Goal: Task Accomplishment & Management: Use online tool/utility

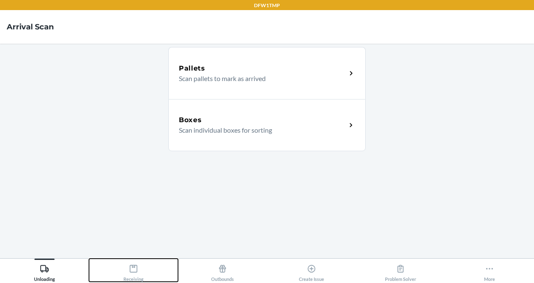
click at [122, 266] on button "Receiving" at bounding box center [133, 270] width 89 height 23
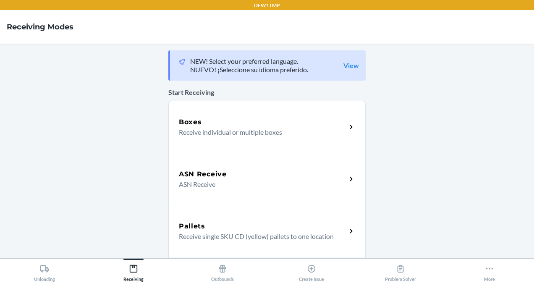
click at [193, 124] on h5 "Boxes" at bounding box center [190, 122] width 23 height 10
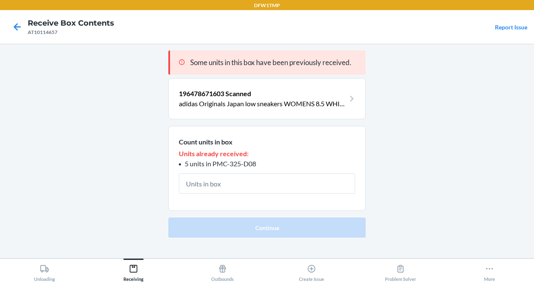
click at [5, 20] on nav "Receive Box Contents AT10114657 Report Issue" at bounding box center [267, 27] width 534 height 34
click at [18, 20] on icon at bounding box center [17, 27] width 14 height 14
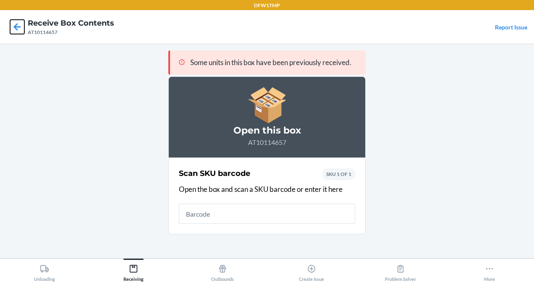
click at [18, 20] on icon at bounding box center [17, 27] width 14 height 14
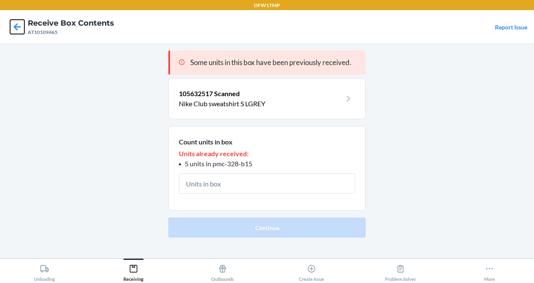
click at [18, 20] on icon at bounding box center [17, 27] width 14 height 14
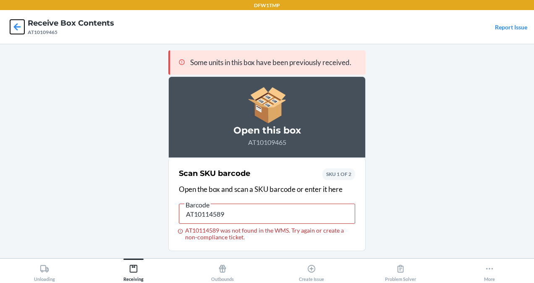
click at [18, 20] on icon at bounding box center [17, 27] width 14 height 14
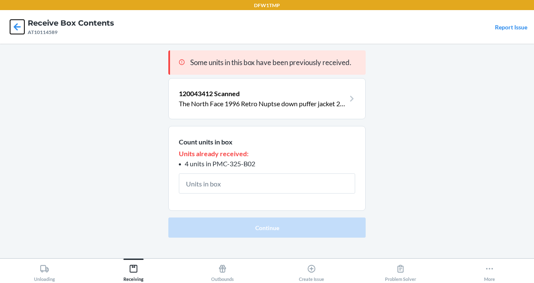
drag, startPoint x: 18, startPoint y: 20, endPoint x: 35, endPoint y: 31, distance: 20.0
click at [35, 31] on nav "Receive Box Contents AT10114589 Report Issue" at bounding box center [267, 27] width 534 height 34
click at [18, 24] on icon at bounding box center [17, 27] width 14 height 14
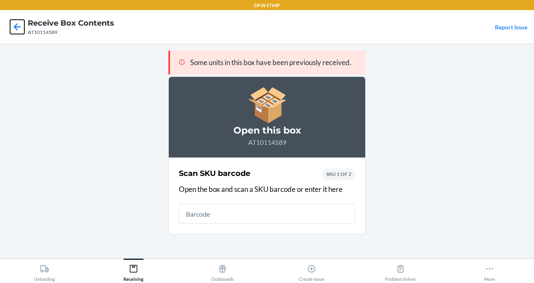
click at [18, 24] on icon at bounding box center [17, 27] width 14 height 14
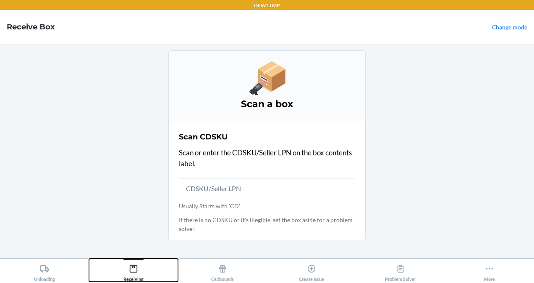
click at [125, 264] on div "Receiving" at bounding box center [133, 271] width 20 height 21
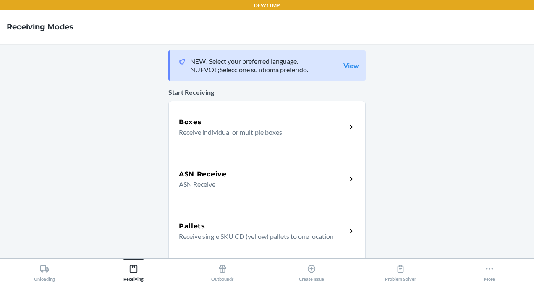
drag, startPoint x: 227, startPoint y: 177, endPoint x: 217, endPoint y: 177, distance: 9.2
click at [217, 177] on h5 "ASN Receive" at bounding box center [203, 174] width 48 height 10
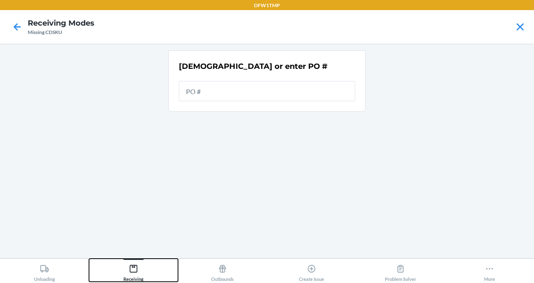
click at [139, 271] on div "Receiving" at bounding box center [133, 271] width 20 height 21
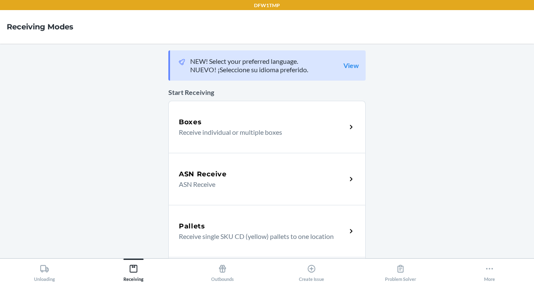
click at [200, 135] on p "Receive individual or multiple boxes" at bounding box center [259, 132] width 161 height 10
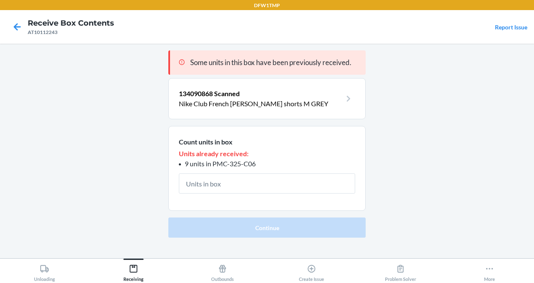
click at [20, 34] on div at bounding box center [17, 26] width 21 height 21
click at [15, 18] on div at bounding box center [17, 26] width 21 height 21
click at [13, 23] on icon at bounding box center [17, 27] width 14 height 14
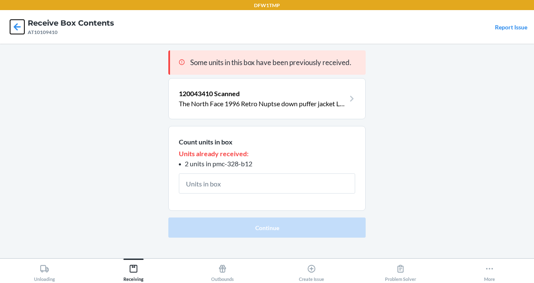
click at [13, 23] on icon at bounding box center [17, 27] width 14 height 14
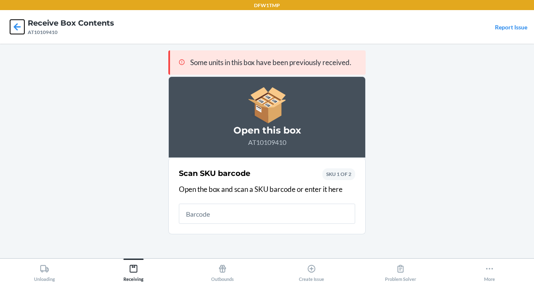
click at [13, 23] on icon at bounding box center [17, 27] width 14 height 14
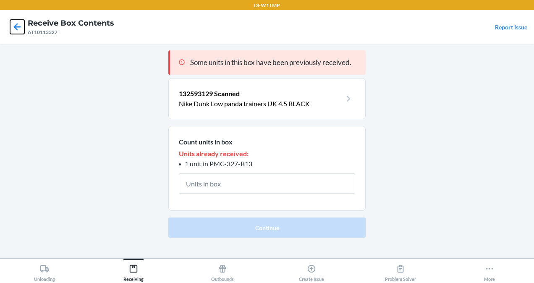
click at [13, 23] on icon at bounding box center [17, 27] width 14 height 14
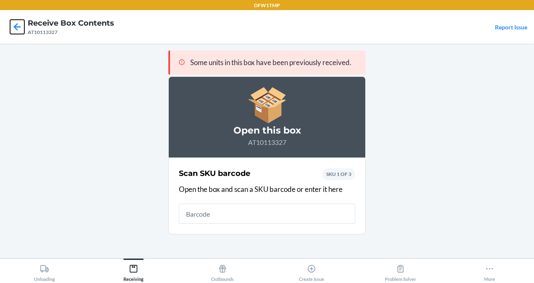
click at [13, 23] on icon at bounding box center [17, 27] width 14 height 14
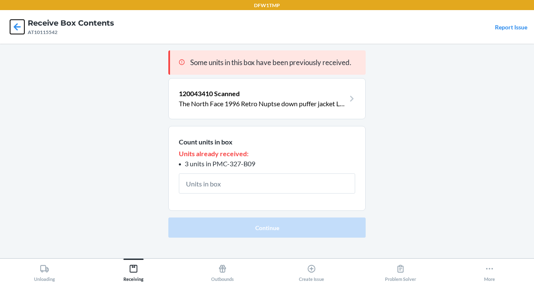
click at [13, 23] on icon at bounding box center [17, 27] width 14 height 14
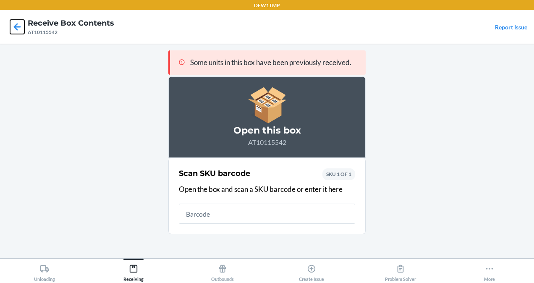
click at [13, 23] on icon at bounding box center [17, 27] width 14 height 14
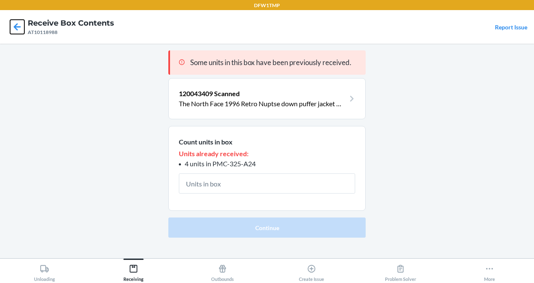
click at [13, 23] on icon at bounding box center [17, 27] width 14 height 14
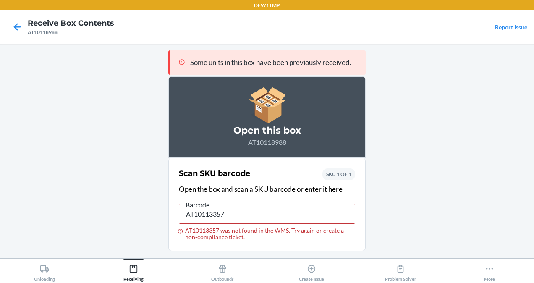
click at [29, 29] on div "AT10118988" at bounding box center [71, 33] width 86 height 8
click at [28, 29] on div "AT10118988" at bounding box center [71, 33] width 86 height 8
click at [27, 29] on div at bounding box center [17, 26] width 21 height 21
click at [25, 28] on div at bounding box center [17, 26] width 21 height 21
click at [18, 29] on icon at bounding box center [17, 27] width 14 height 14
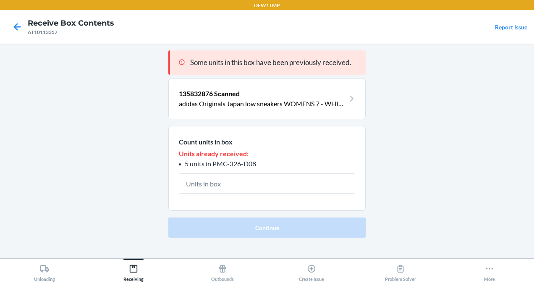
click at [24, 21] on div at bounding box center [17, 26] width 21 height 21
click at [21, 22] on icon at bounding box center [17, 27] width 14 height 14
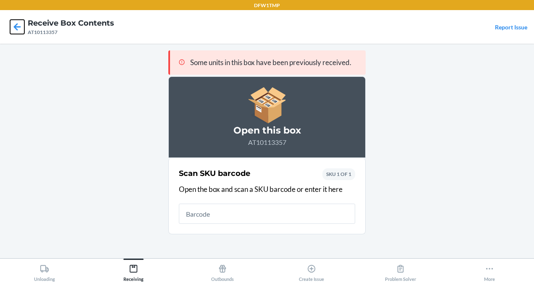
click at [21, 22] on icon at bounding box center [17, 27] width 14 height 14
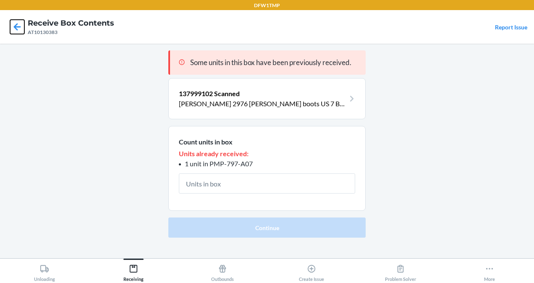
click at [21, 22] on icon at bounding box center [17, 27] width 14 height 14
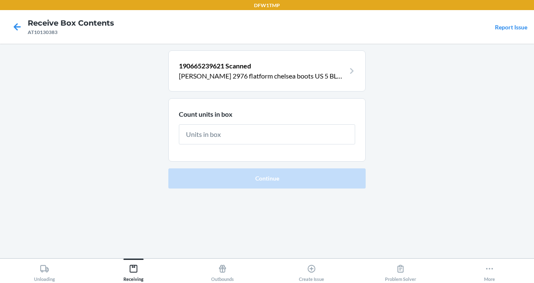
type input "1"
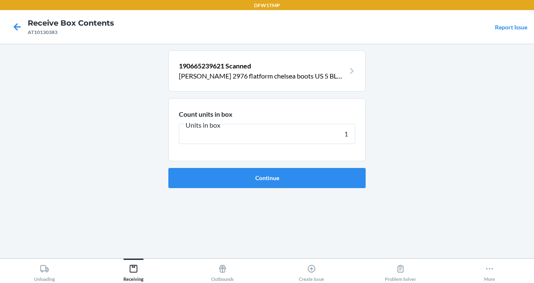
click button "Continue" at bounding box center [266, 178] width 197 height 20
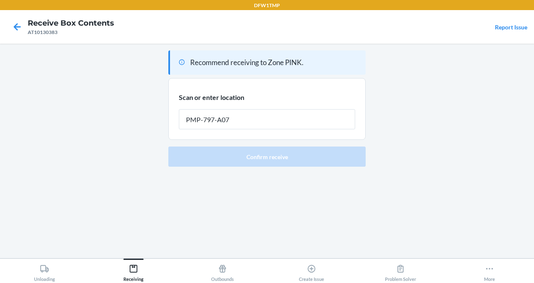
type input "PMP-797-A07"
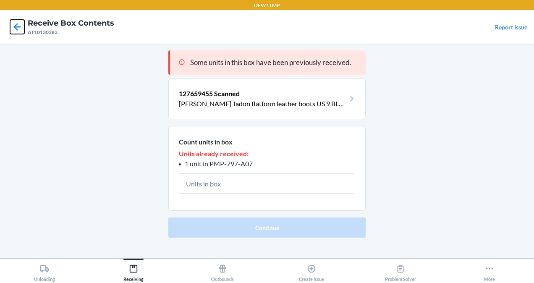
drag, startPoint x: 22, startPoint y: 25, endPoint x: 16, endPoint y: 26, distance: 6.4
click at [16, 26] on icon at bounding box center [17, 26] width 7 height 7
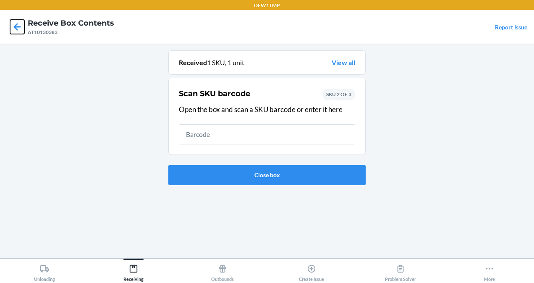
click at [14, 24] on icon at bounding box center [17, 27] width 14 height 14
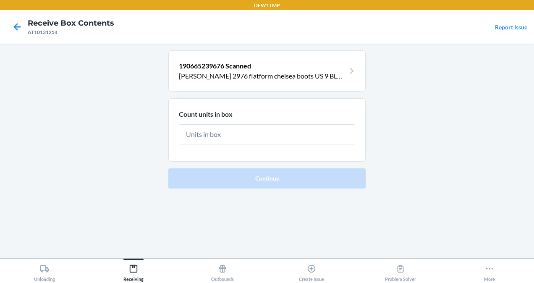
type input "1"
click button "Continue" at bounding box center [266, 178] width 197 height 20
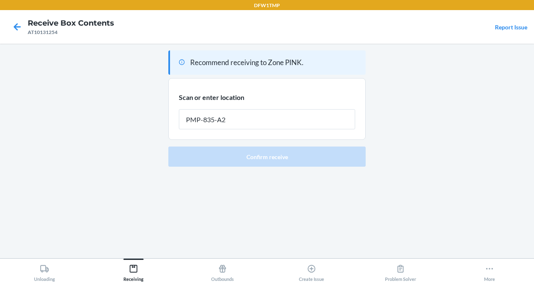
type input "PMP-835-A20"
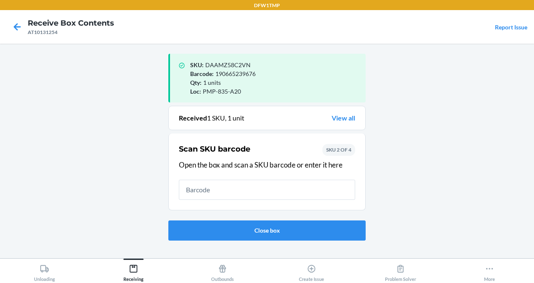
drag, startPoint x: 14, startPoint y: 24, endPoint x: 5, endPoint y: 18, distance: 10.7
click at [5, 18] on nav "Receive Box Contents AT10131254 Report Issue" at bounding box center [267, 27] width 534 height 34
click at [20, 24] on icon at bounding box center [17, 27] width 14 height 14
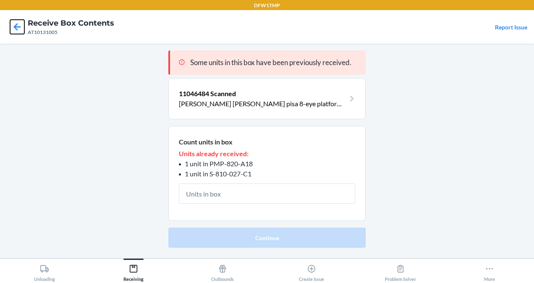
click at [20, 24] on icon at bounding box center [17, 27] width 14 height 14
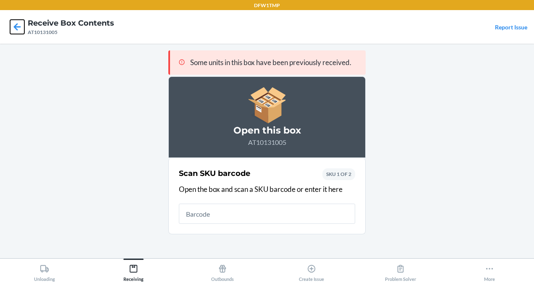
click at [20, 24] on icon at bounding box center [17, 27] width 14 height 14
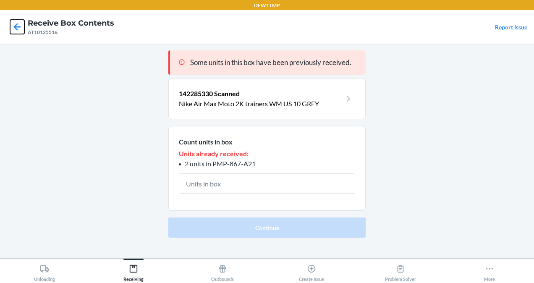
click at [21, 27] on icon at bounding box center [17, 27] width 14 height 14
click at [21, 27] on icon at bounding box center [17, 26] width 7 height 7
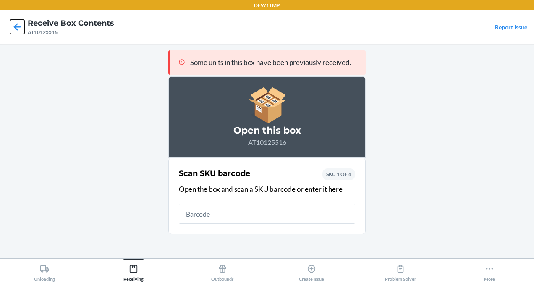
click at [21, 27] on icon at bounding box center [17, 26] width 7 height 7
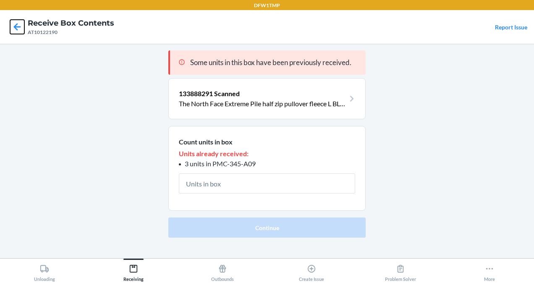
click at [21, 27] on icon at bounding box center [17, 26] width 7 height 7
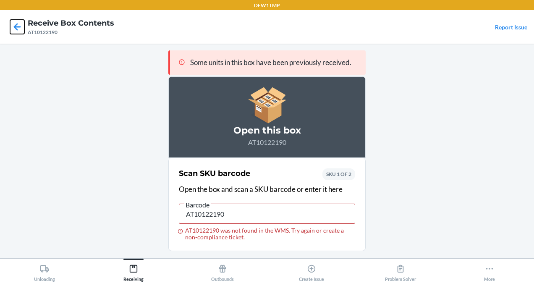
click at [22, 24] on icon at bounding box center [17, 27] width 14 height 14
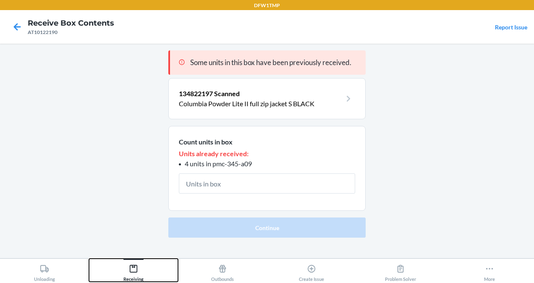
click at [130, 269] on icon at bounding box center [134, 269] width 8 height 8
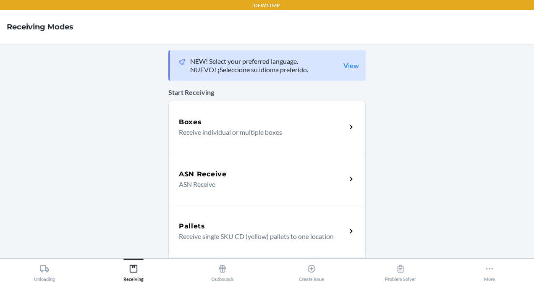
click at [216, 104] on div "Boxes Receive individual or multiple boxes" at bounding box center [266, 127] width 197 height 52
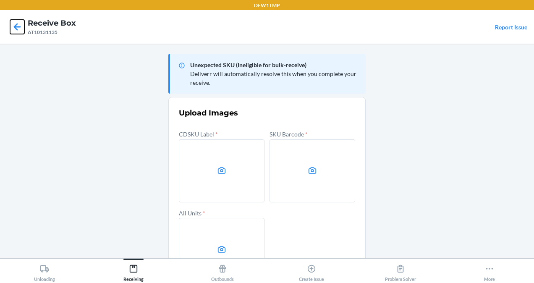
click at [18, 29] on icon at bounding box center [17, 27] width 14 height 14
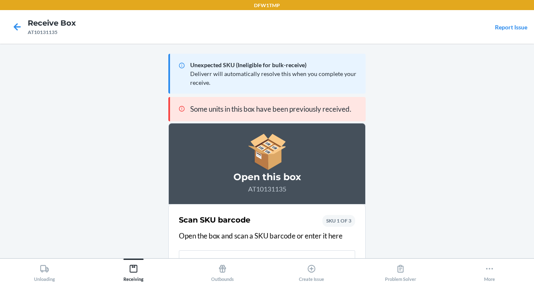
scroll to position [12, 0]
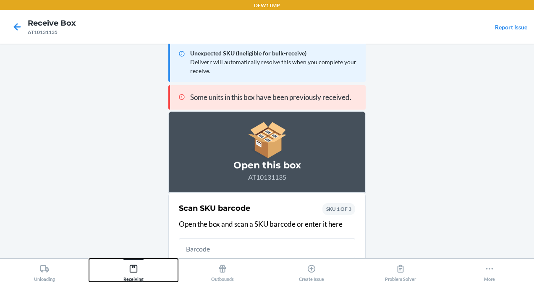
click at [136, 273] on div "Receiving" at bounding box center [133, 271] width 20 height 21
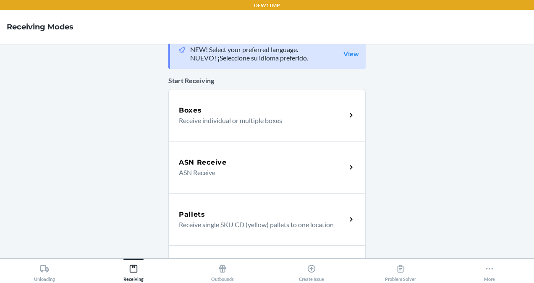
click at [199, 107] on div "Boxes" at bounding box center [262, 110] width 167 height 10
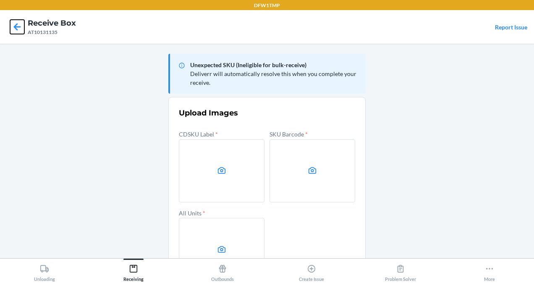
click at [13, 26] on icon at bounding box center [17, 27] width 14 height 14
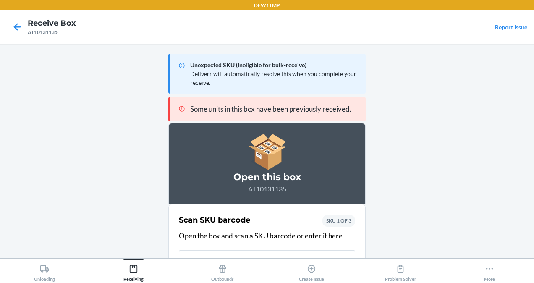
scroll to position [12, 0]
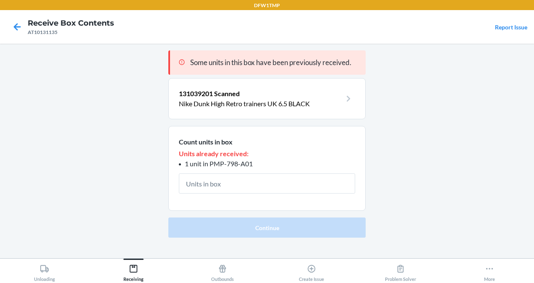
click at [2, 27] on nav "Receive Box Contents AT10131135 Report Issue" at bounding box center [267, 27] width 534 height 34
click at [19, 25] on icon at bounding box center [17, 27] width 14 height 14
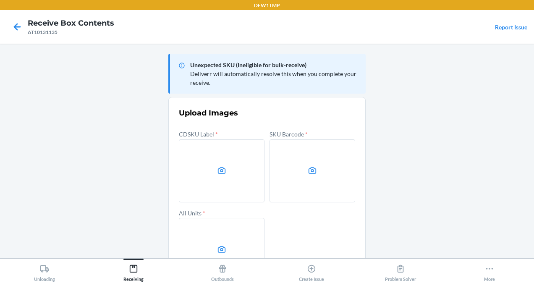
click at [221, 179] on label at bounding box center [222, 170] width 86 height 63
click at [0, 0] on input "file" at bounding box center [0, 0] width 0 height 0
click at [247, 170] on label at bounding box center [222, 170] width 86 height 63
click at [0, 0] on input "file" at bounding box center [0, 0] width 0 height 0
click at [137, 107] on main "Unexpected SKU (Ineligible for bulk-receive) Deliverr will automatically resolv…" at bounding box center [267, 151] width 534 height 214
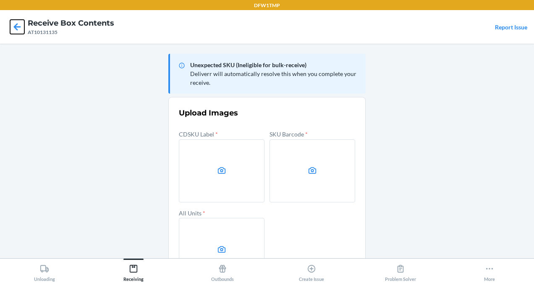
click at [18, 27] on icon at bounding box center [17, 26] width 7 height 7
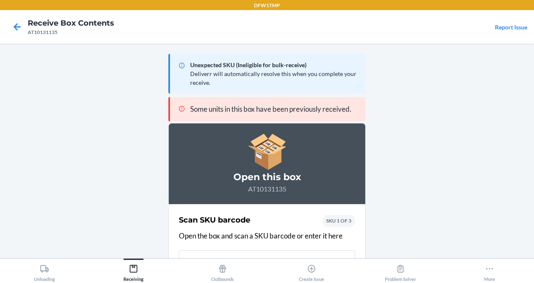
scroll to position [12, 0]
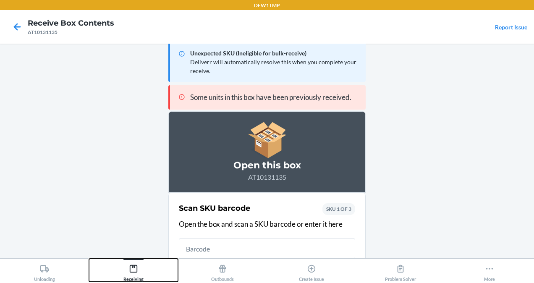
click at [120, 274] on button "Receiving" at bounding box center [133, 270] width 89 height 23
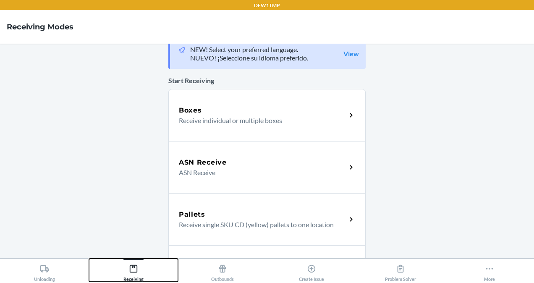
click at [89, 259] on button "Receiving" at bounding box center [133, 270] width 89 height 23
click at [259, 177] on p "ASN Receive" at bounding box center [259, 172] width 161 height 10
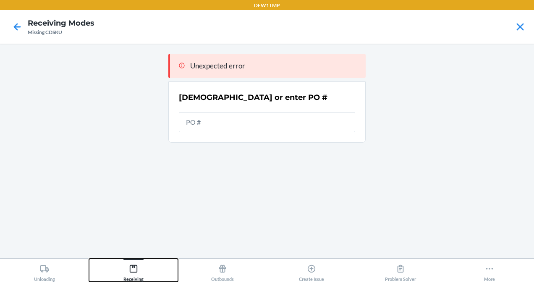
click at [133, 264] on icon at bounding box center [133, 268] width 9 height 9
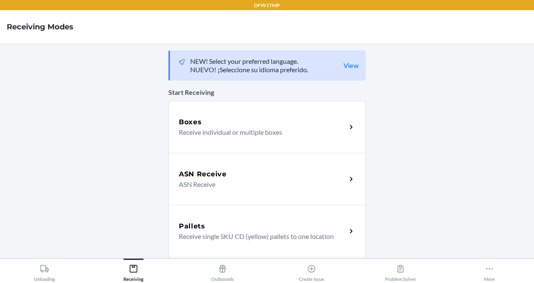
click at [189, 145] on div "Boxes Receive individual or multiple boxes" at bounding box center [266, 127] width 197 height 52
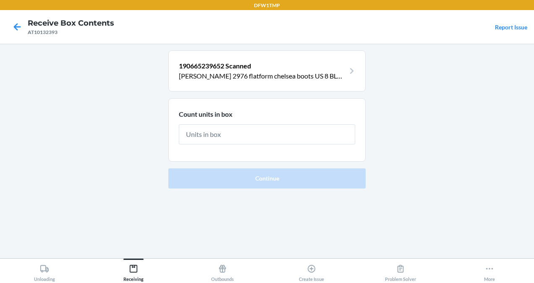
type input "1"
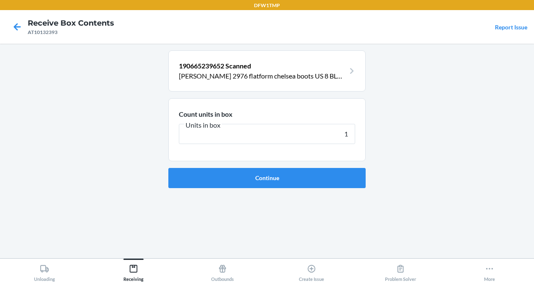
click button "Continue" at bounding box center [266, 178] width 197 height 20
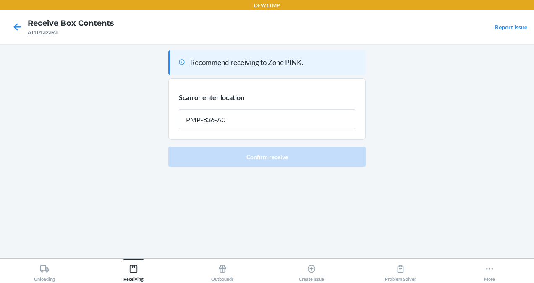
type input "PMP-836-A03"
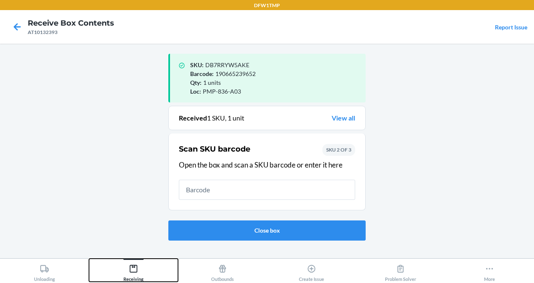
click at [145, 261] on button "Receiving" at bounding box center [133, 270] width 89 height 23
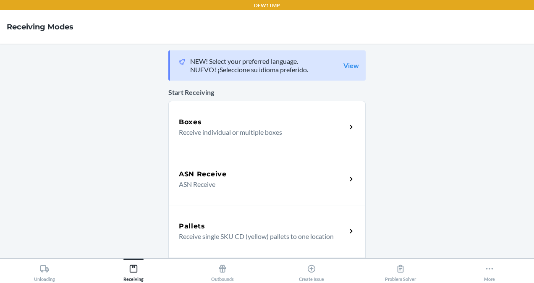
click at [219, 120] on div "Boxes" at bounding box center [262, 122] width 167 height 10
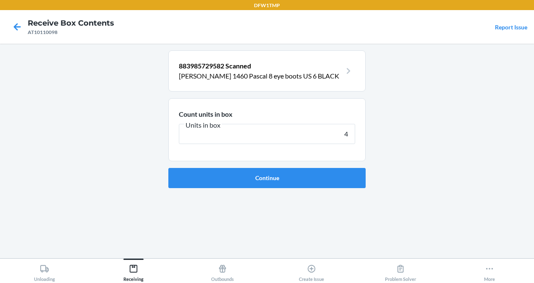
type input "4"
click at [168, 168] on button "Continue" at bounding box center [266, 178] width 197 height 20
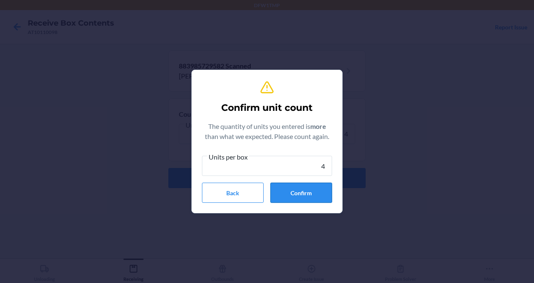
type input "4"
click at [288, 191] on button "Confirm" at bounding box center [301, 193] width 62 height 20
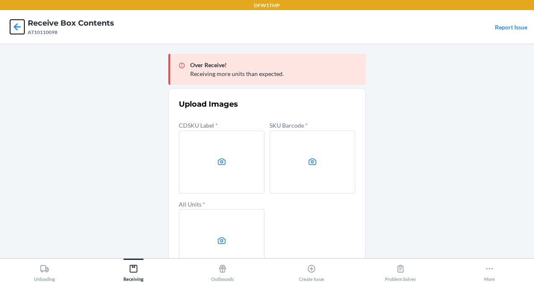
click at [16, 26] on icon at bounding box center [17, 26] width 7 height 7
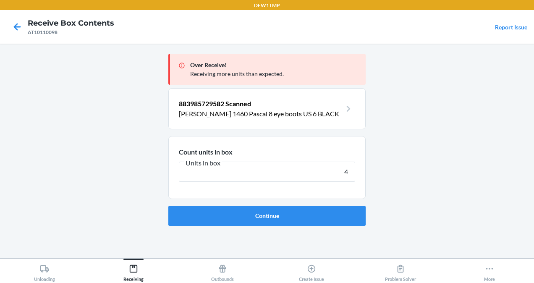
click at [221, 166] on input "4" at bounding box center [267, 172] width 176 height 20
type input "1"
click at [168, 206] on button "Continue" at bounding box center [266, 216] width 197 height 20
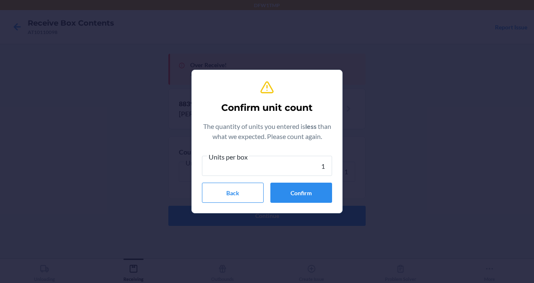
type input "1"
click at [277, 180] on div "Units per box 1 Back Confirm" at bounding box center [267, 177] width 130 height 51
click at [276, 183] on button "Confirm" at bounding box center [301, 193] width 62 height 20
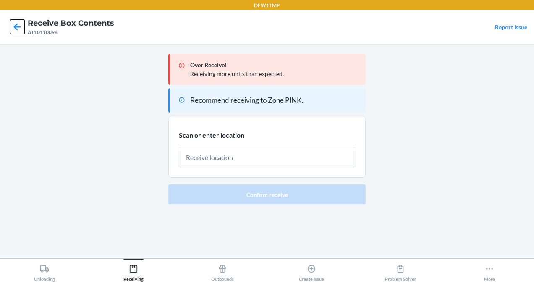
click at [24, 29] on icon at bounding box center [17, 27] width 14 height 14
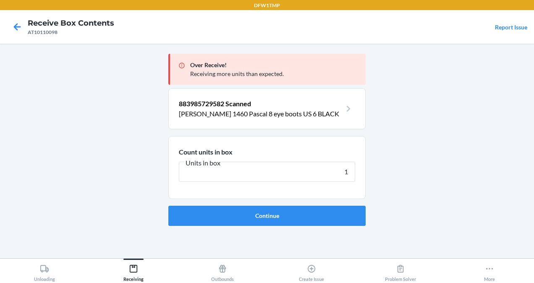
click at [18, 19] on div at bounding box center [17, 26] width 21 height 21
click at [212, 175] on input "1" at bounding box center [267, 172] width 176 height 20
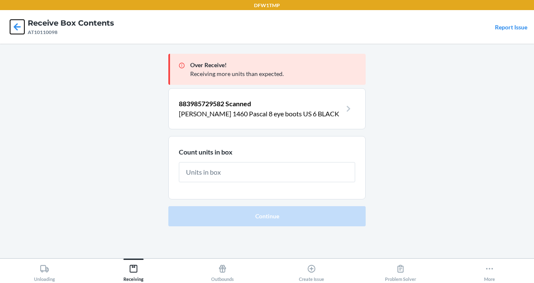
click at [13, 28] on icon at bounding box center [17, 27] width 14 height 14
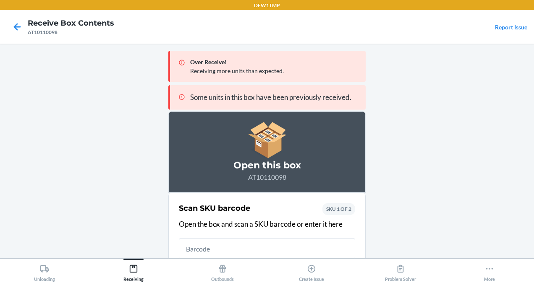
scroll to position [13, 0]
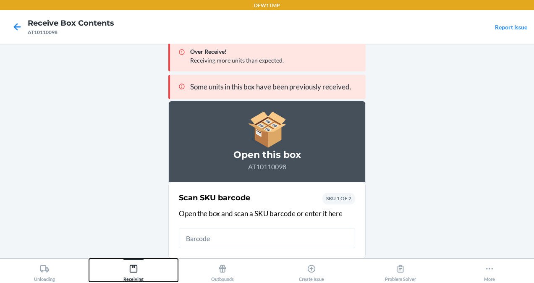
click at [144, 263] on button "Receiving" at bounding box center [133, 270] width 89 height 23
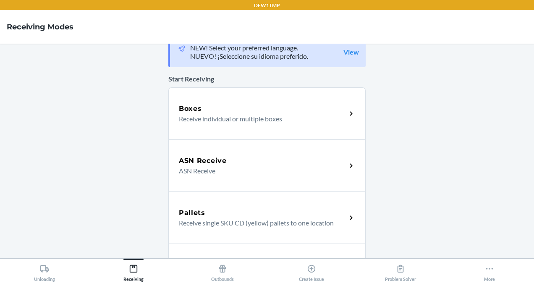
click at [242, 109] on div "Boxes" at bounding box center [262, 109] width 167 height 10
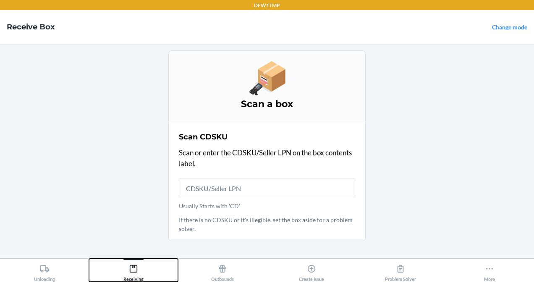
click at [118, 260] on button "Receiving" at bounding box center [133, 270] width 89 height 23
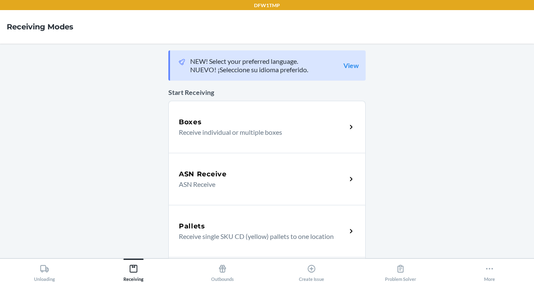
click at [214, 130] on p "Receive individual or multiple boxes" at bounding box center [259, 132] width 161 height 10
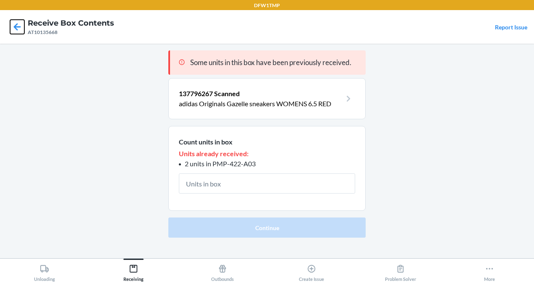
click at [11, 23] on icon at bounding box center [17, 27] width 14 height 14
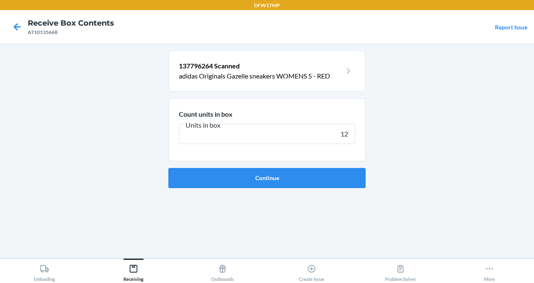
type input "12"
click at [168, 168] on button "Continue" at bounding box center [266, 178] width 197 height 20
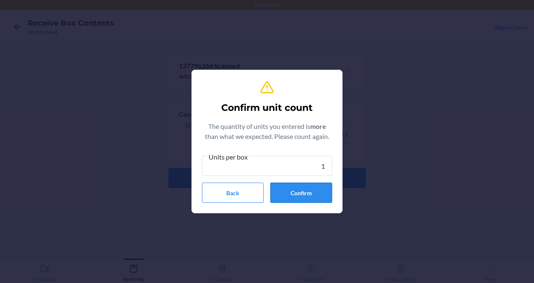
type input "1"
click at [293, 199] on button "Confirm" at bounding box center [301, 193] width 62 height 20
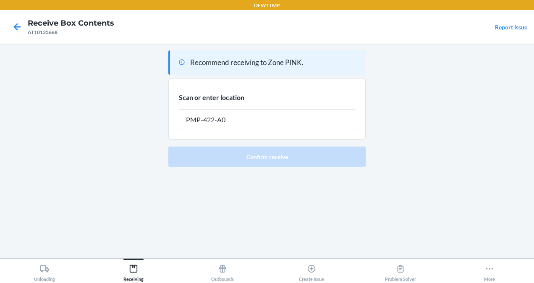
type input "PMP-422-A03"
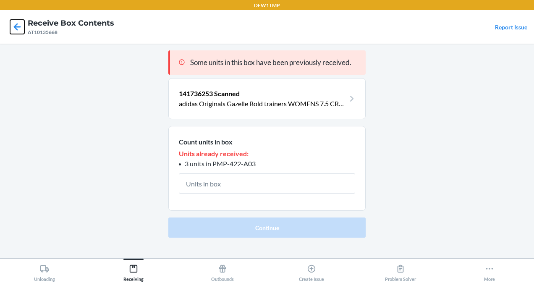
click at [15, 32] on icon at bounding box center [17, 27] width 14 height 14
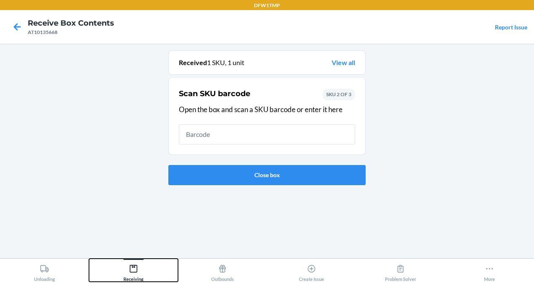
click at [138, 269] on icon at bounding box center [133, 268] width 9 height 9
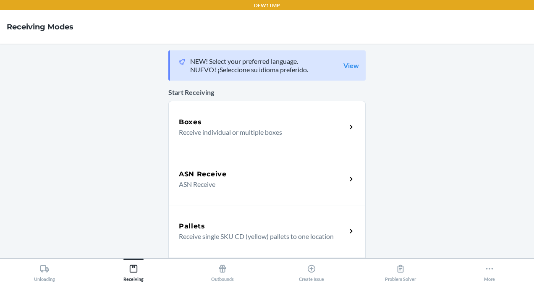
click at [211, 110] on div "Boxes Receive individual or multiple boxes" at bounding box center [266, 127] width 197 height 52
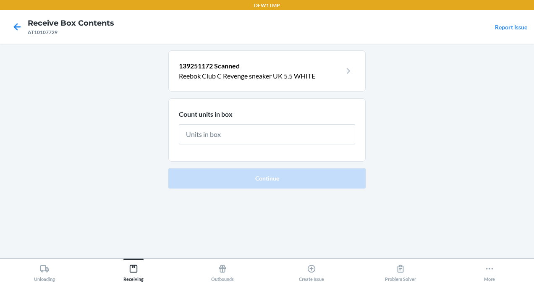
type input "1"
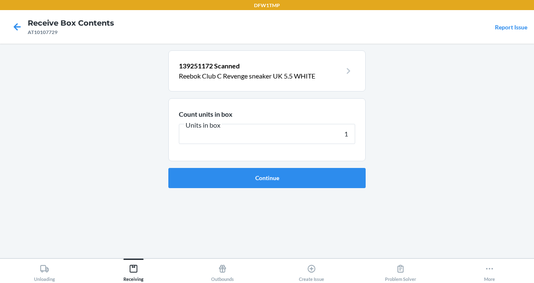
click button "Continue" at bounding box center [266, 178] width 197 height 20
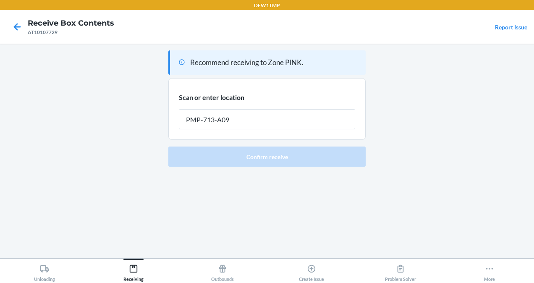
type input "PMP-713-A09"
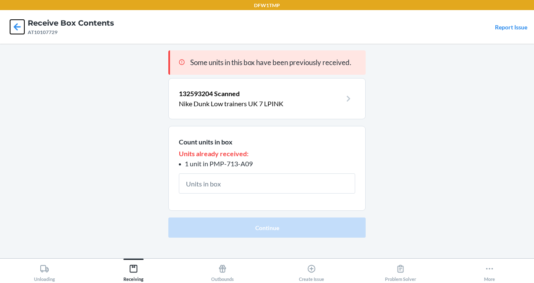
click at [18, 29] on icon at bounding box center [17, 27] width 14 height 14
drag, startPoint x: 18, startPoint y: 29, endPoint x: 14, endPoint y: 16, distance: 13.3
click at [14, 16] on div at bounding box center [17, 26] width 21 height 21
click at [134, 258] on div "Unloading Receiving Outbounds Create Issue Problem Solver More" at bounding box center [267, 270] width 534 height 25
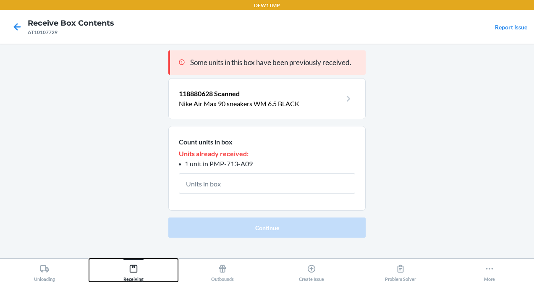
click at [132, 259] on button "Receiving" at bounding box center [133, 270] width 89 height 23
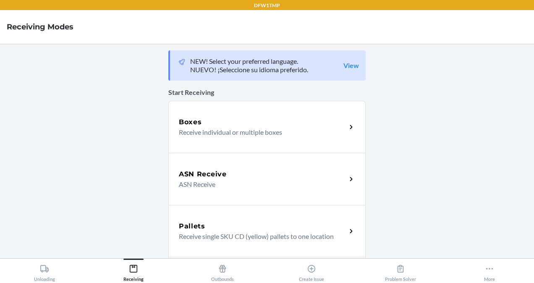
click at [247, 113] on div "Boxes Receive individual or multiple boxes" at bounding box center [266, 127] width 197 height 52
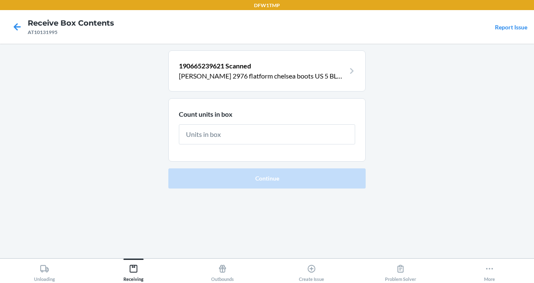
type input "2"
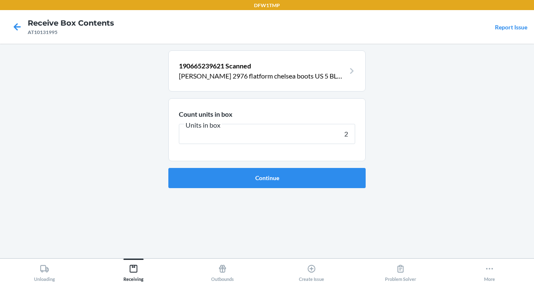
click button "Continue" at bounding box center [266, 178] width 197 height 20
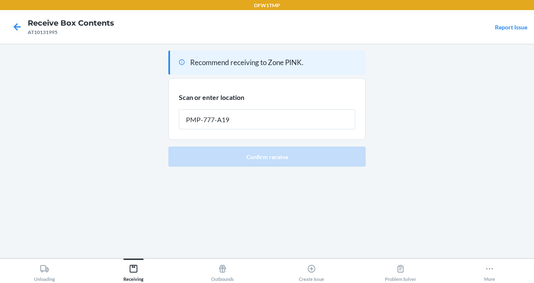
type input "PMP-777-A19"
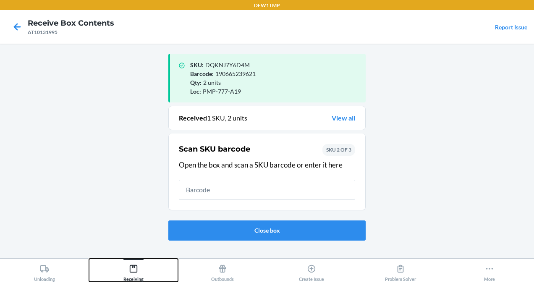
click at [146, 269] on button "Receiving" at bounding box center [133, 270] width 89 height 23
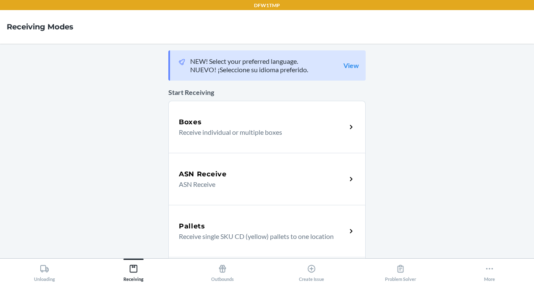
click at [191, 123] on h5 "Boxes" at bounding box center [190, 122] width 23 height 10
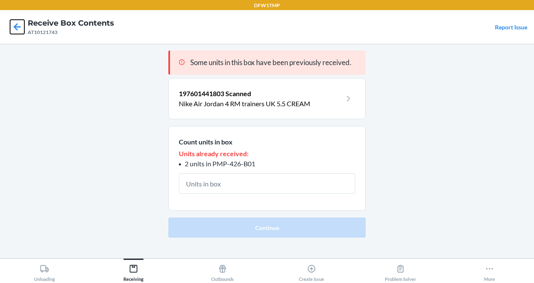
click at [13, 24] on icon at bounding box center [17, 27] width 14 height 14
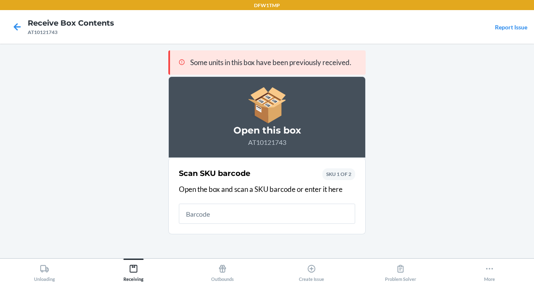
drag, startPoint x: 11, startPoint y: 63, endPoint x: 18, endPoint y: 42, distance: 21.9
click at [18, 42] on div "DFW1TMP Receive Box Contents AT10121743 Report Issue Some units in this box hav…" at bounding box center [267, 141] width 534 height 283
click at [117, 202] on main "Some units in this box have been previously received. Open this box AT10121743 …" at bounding box center [267, 151] width 534 height 214
click at [144, 256] on main "Some units in this box have been previously received. Open this box AT10121743 …" at bounding box center [267, 151] width 534 height 214
drag, startPoint x: 136, startPoint y: 263, endPoint x: 120, endPoint y: 264, distance: 15.2
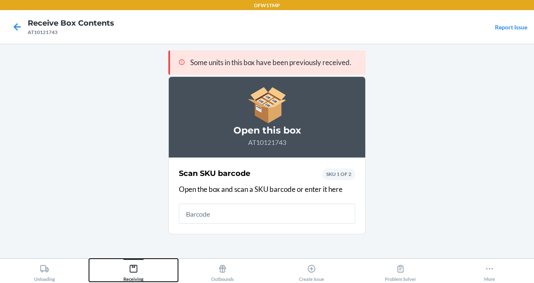
click at [120, 264] on button "Receiving" at bounding box center [133, 270] width 89 height 23
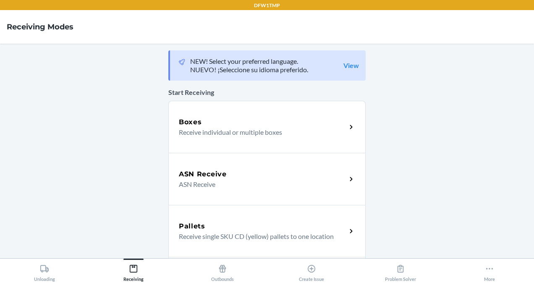
drag, startPoint x: 215, startPoint y: 113, endPoint x: 208, endPoint y: 113, distance: 6.7
click at [208, 113] on div "Boxes Receive individual or multiple boxes" at bounding box center [266, 127] width 197 height 52
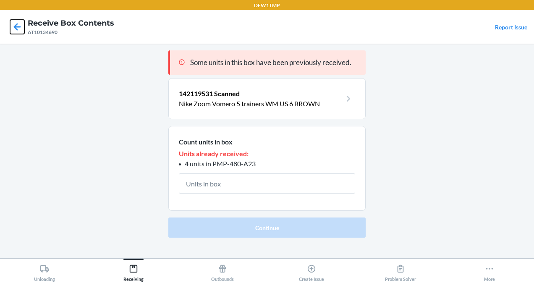
click at [21, 29] on icon at bounding box center [17, 27] width 14 height 14
click at [15, 23] on icon at bounding box center [17, 27] width 14 height 14
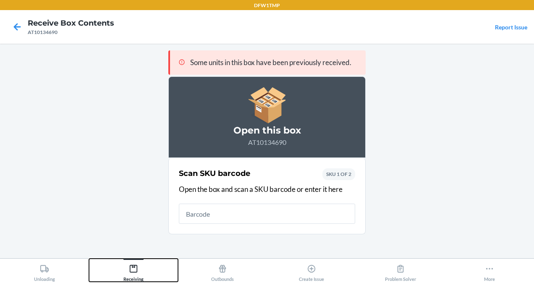
click at [163, 274] on button "Receiving" at bounding box center [133, 270] width 89 height 23
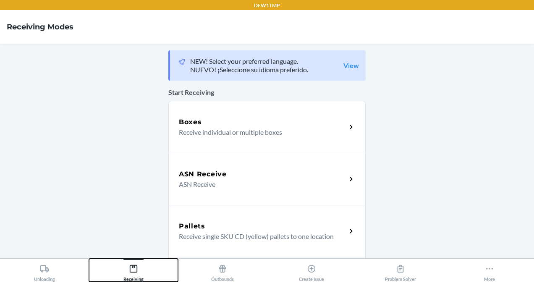
click at [163, 274] on button "Receiving" at bounding box center [133, 270] width 89 height 23
click at [203, 123] on div "Boxes" at bounding box center [262, 122] width 167 height 10
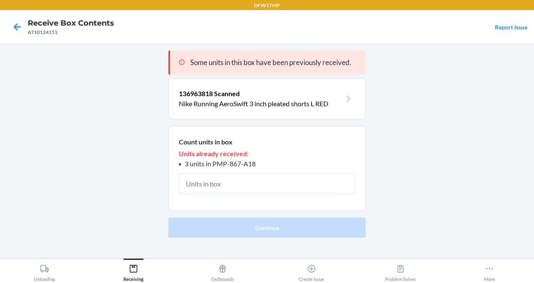
click at [203, 123] on section "Some units in this box have been previously received. 136963818 Scanned Nike Ru…" at bounding box center [266, 143] width 197 height 187
drag, startPoint x: 3, startPoint y: 133, endPoint x: -1, endPoint y: 101, distance: 31.7
click at [0, 101] on html "DFW1TMP Receive Box Contents AT10124151 Report Issue Some units in this box hav…" at bounding box center [267, 141] width 534 height 283
drag, startPoint x: -1, startPoint y: 101, endPoint x: 90, endPoint y: 64, distance: 98.8
click at [90, 64] on main "Some units in this box have been previously received. 136963818 Scanned Nike Ru…" at bounding box center [267, 151] width 534 height 214
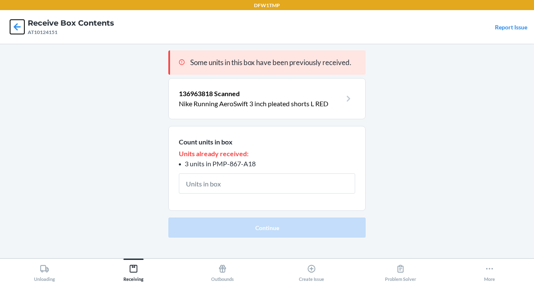
click at [20, 28] on icon at bounding box center [17, 27] width 14 height 14
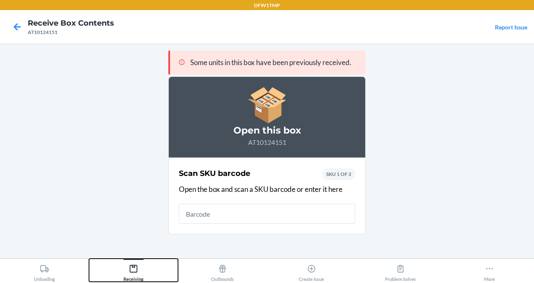
click at [126, 272] on div "Receiving" at bounding box center [133, 271] width 20 height 21
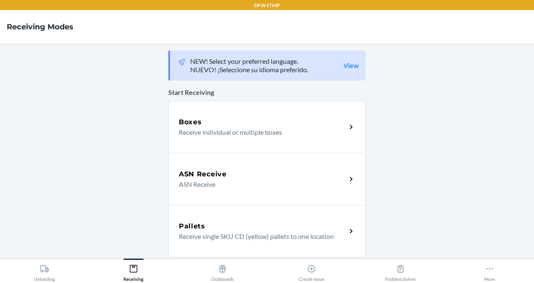
click at [203, 133] on p "Receive individual or multiple boxes" at bounding box center [259, 132] width 161 height 10
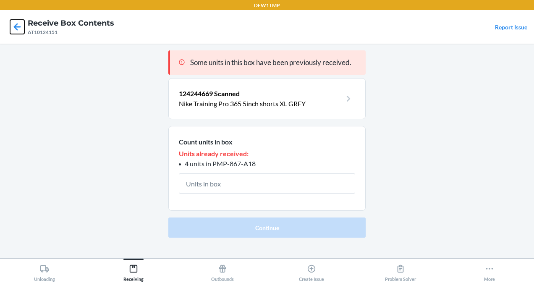
click at [17, 28] on icon at bounding box center [17, 27] width 14 height 14
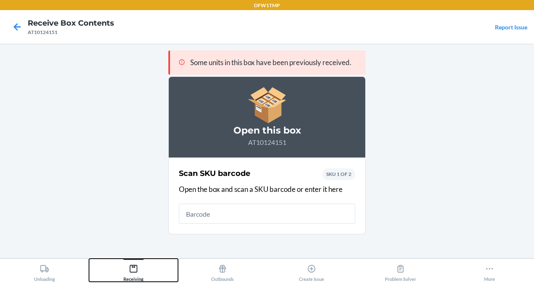
click at [127, 261] on div "Receiving" at bounding box center [133, 271] width 20 height 21
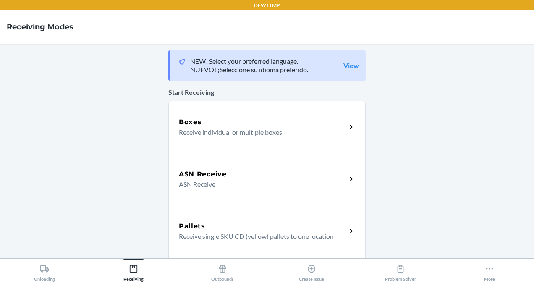
click at [191, 114] on div "Boxes Receive individual or multiple boxes" at bounding box center [266, 127] width 197 height 52
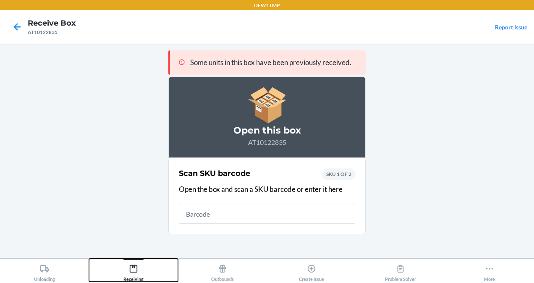
click at [135, 271] on icon at bounding box center [133, 268] width 9 height 9
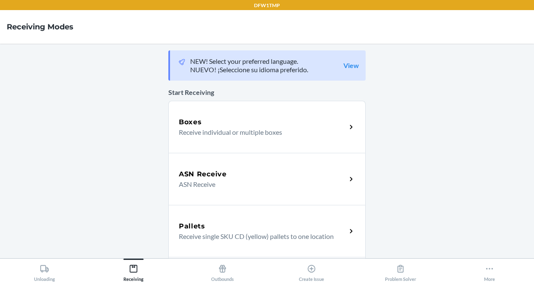
click at [173, 144] on div "Boxes Receive individual or multiple boxes" at bounding box center [266, 127] width 197 height 52
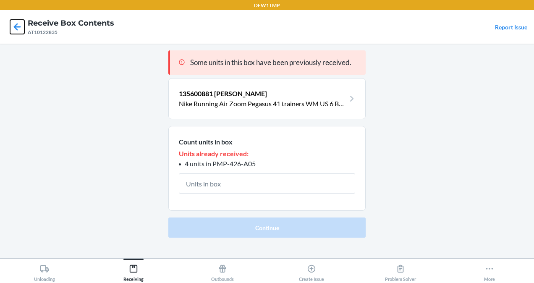
click at [21, 24] on icon at bounding box center [17, 27] width 14 height 14
click at [27, 30] on div at bounding box center [17, 26] width 21 height 21
click at [16, 21] on icon at bounding box center [17, 27] width 14 height 14
